Goal: Task Accomplishment & Management: Use online tool/utility

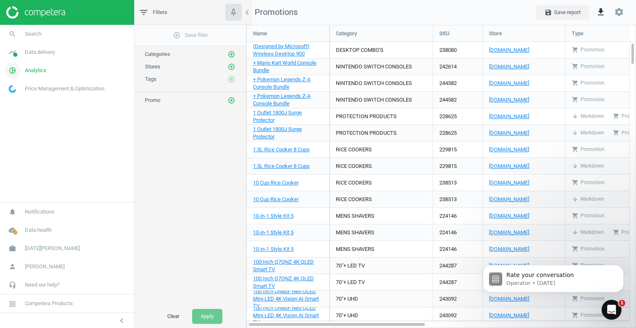
click at [38, 72] on span "Analytics" at bounding box center [36, 70] width 22 height 7
click at [20, 112] on span "Price index" at bounding box center [21, 113] width 24 height 7
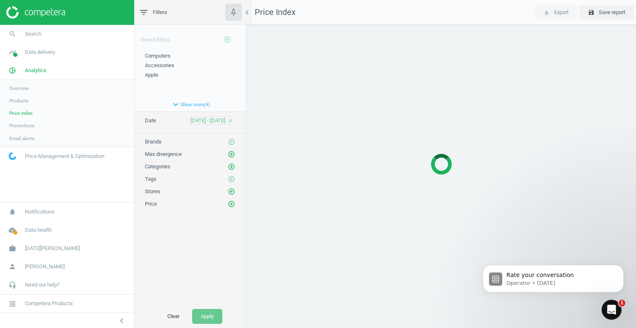
click at [20, 103] on span "Products" at bounding box center [18, 100] width 19 height 7
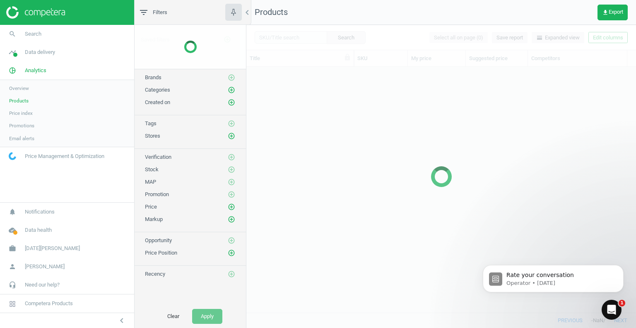
scroll to position [233, 383]
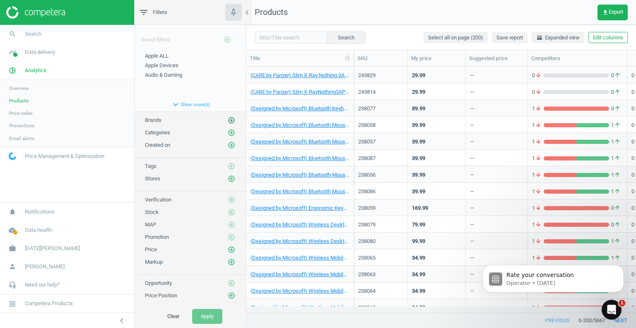
click at [228, 118] on icon "add_circle_outline" at bounding box center [231, 119] width 7 height 7
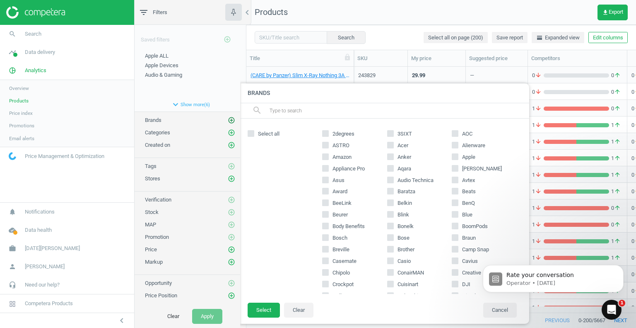
click at [228, 118] on icon "add_circle_outline" at bounding box center [231, 119] width 7 height 7
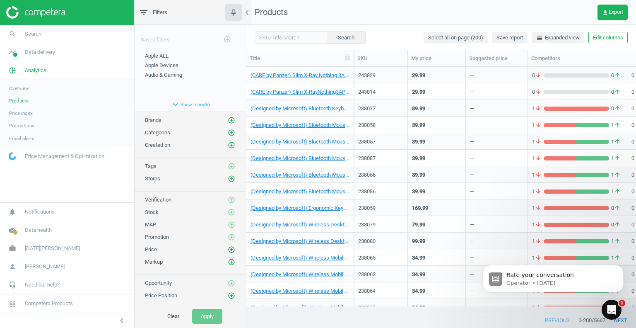
click at [228, 249] on icon "add_circle_outline" at bounding box center [231, 249] width 7 height 7
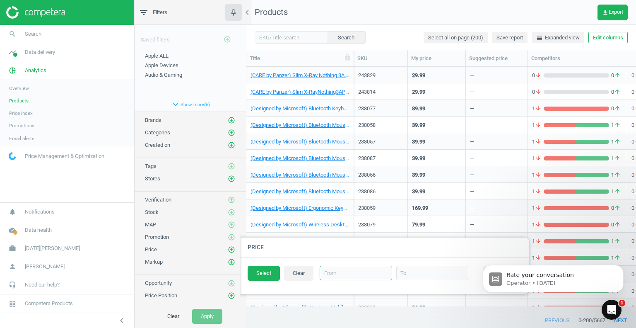
click at [346, 271] on input "text" at bounding box center [356, 272] width 72 height 14
type input "200"
click at [397, 271] on input "text" at bounding box center [432, 272] width 72 height 14
type input "350"
click at [263, 270] on button "Select" at bounding box center [264, 272] width 32 height 15
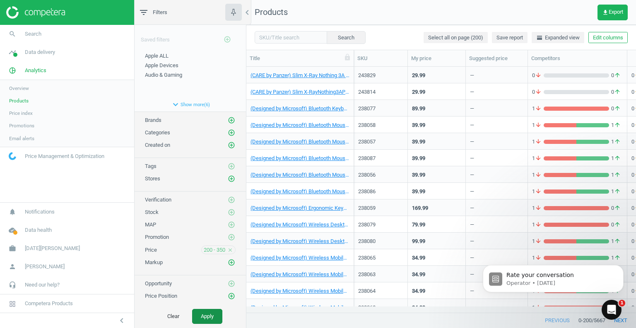
click at [207, 316] on button "Apply" at bounding box center [207, 315] width 30 height 15
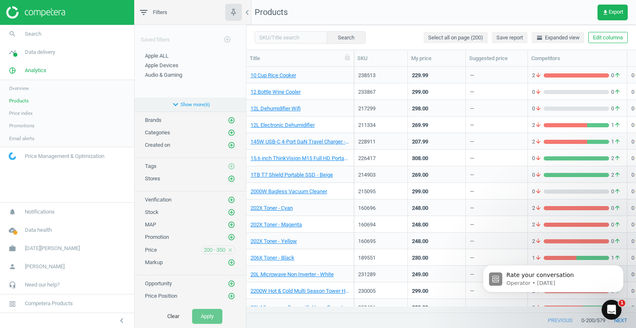
click at [195, 104] on button "expand_more Show more ( 6 )" at bounding box center [190, 104] width 111 height 14
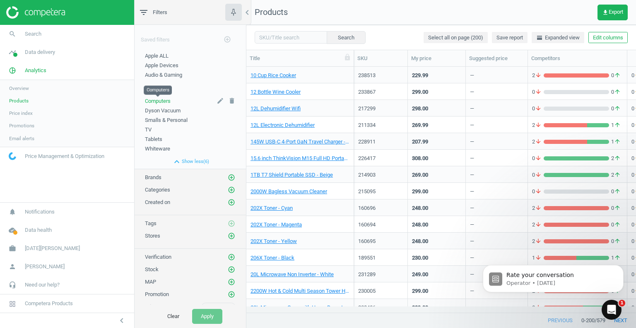
click at [163, 99] on span "Computers" at bounding box center [158, 101] width 26 height 6
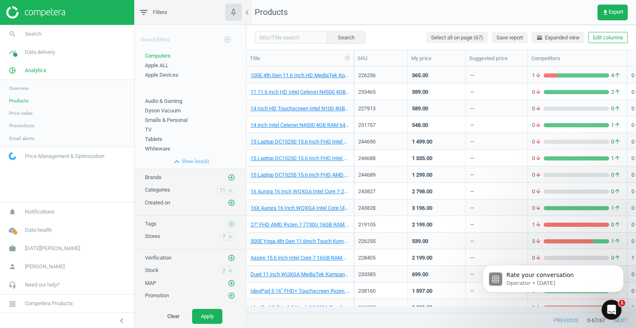
scroll to position [70, 0]
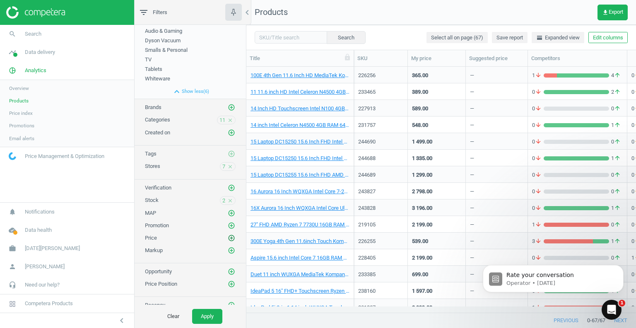
click at [228, 237] on icon "add_circle_outline" at bounding box center [231, 237] width 7 height 7
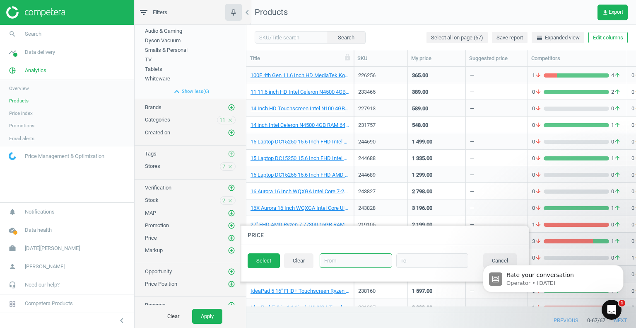
click at [342, 259] on input "text" at bounding box center [356, 260] width 72 height 14
type input "200"
click at [399, 260] on input "text" at bounding box center [432, 260] width 72 height 14
type input "350"
click at [265, 260] on button "Select" at bounding box center [264, 260] width 32 height 15
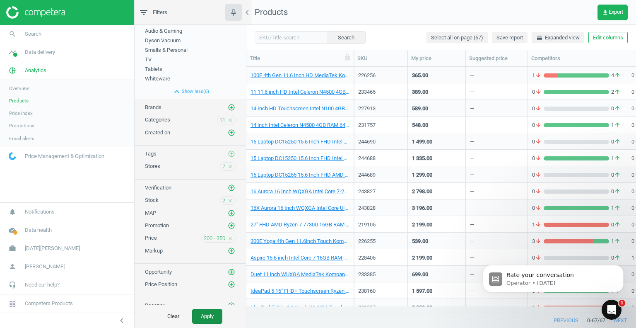
click at [213, 318] on button "Apply" at bounding box center [207, 315] width 30 height 15
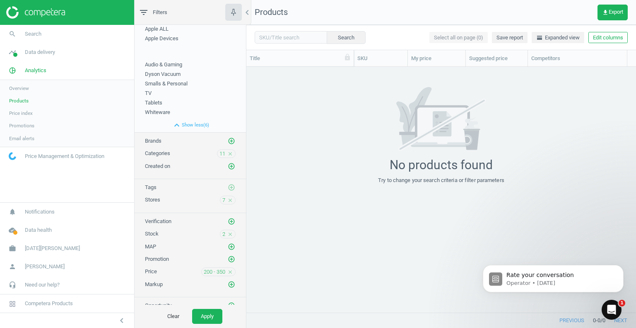
scroll to position [70, 0]
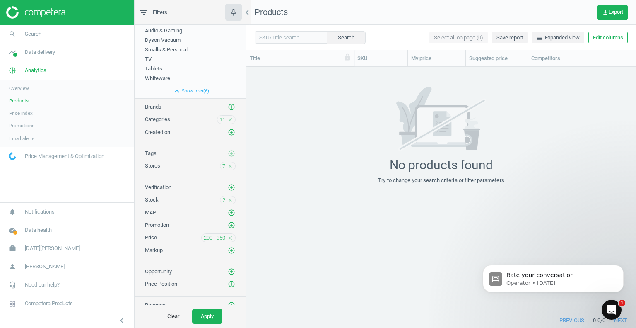
click at [227, 198] on icon "close" at bounding box center [230, 200] width 6 height 6
click at [227, 165] on icon "close" at bounding box center [230, 167] width 6 height 6
click at [214, 314] on button "Apply" at bounding box center [207, 315] width 30 height 15
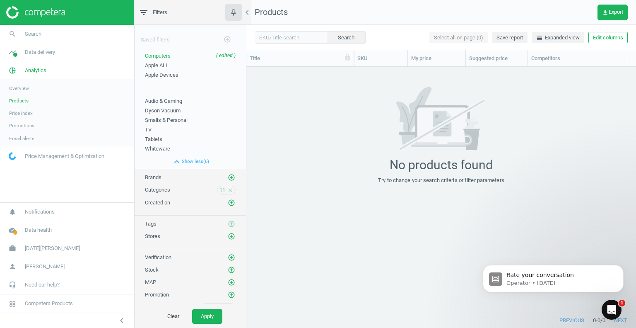
scroll to position [70, 0]
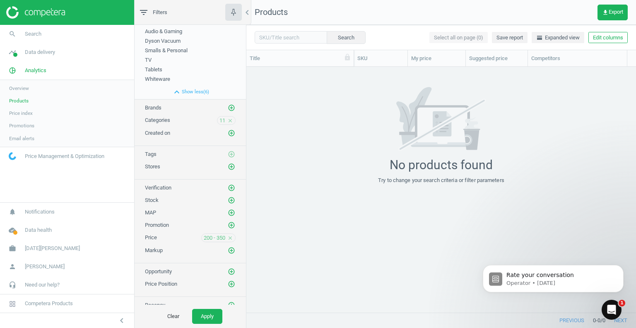
click at [227, 235] on icon "close" at bounding box center [230, 238] width 6 height 6
